Goal: Check status

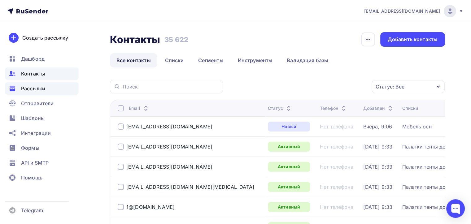
click at [39, 91] on span "Рассылки" at bounding box center [33, 88] width 24 height 7
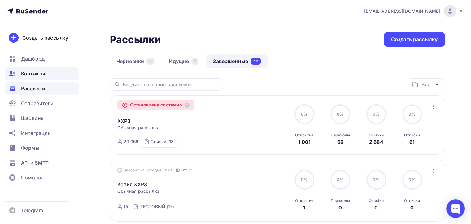
click at [26, 74] on span "Контакты" at bounding box center [33, 73] width 24 height 7
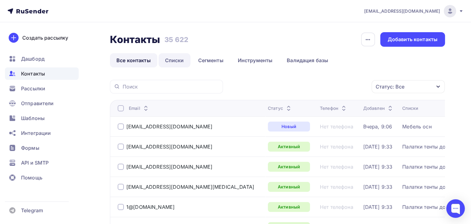
drag, startPoint x: 168, startPoint y: 61, endPoint x: 168, endPoint y: 92, distance: 30.9
click at [168, 62] on link "Списки" at bounding box center [174, 60] width 32 height 14
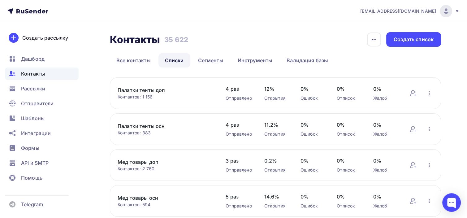
click at [54, 71] on div "Контакты" at bounding box center [42, 73] width 74 height 12
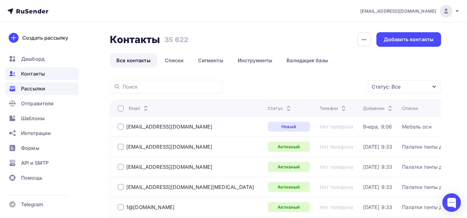
click at [55, 89] on div "Рассылки" at bounding box center [42, 88] width 74 height 12
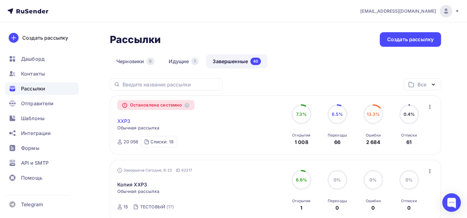
click at [128, 120] on link "XXP3" at bounding box center [123, 120] width 13 height 7
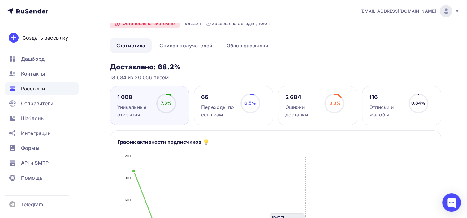
scroll to position [31, 0]
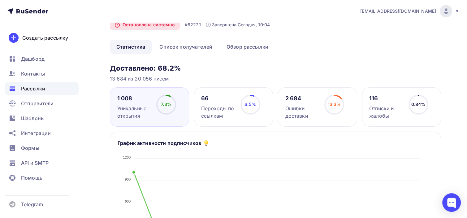
click at [352, 97] on div "2 684 Ошибки доставки 13.3% 13.3%" at bounding box center [317, 106] width 79 height 39
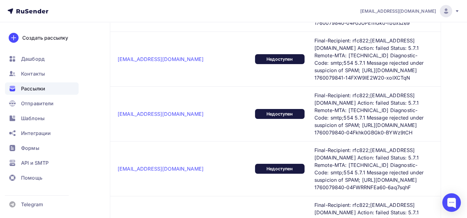
scroll to position [2242, 0]
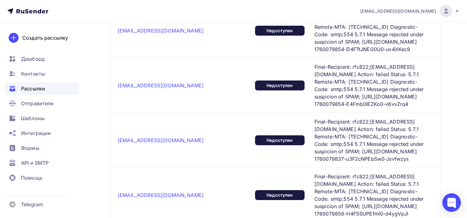
scroll to position [2323, 0]
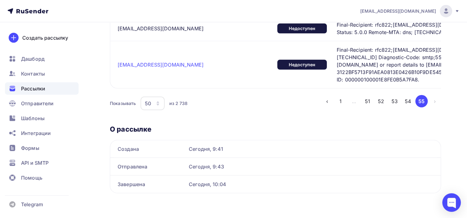
scroll to position [1934, 0]
click at [365, 101] on button "51" at bounding box center [367, 101] width 12 height 12
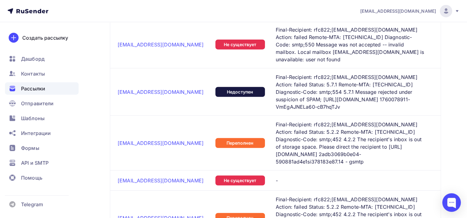
scroll to position [1601, 0]
